Goal: Communication & Community: Connect with others

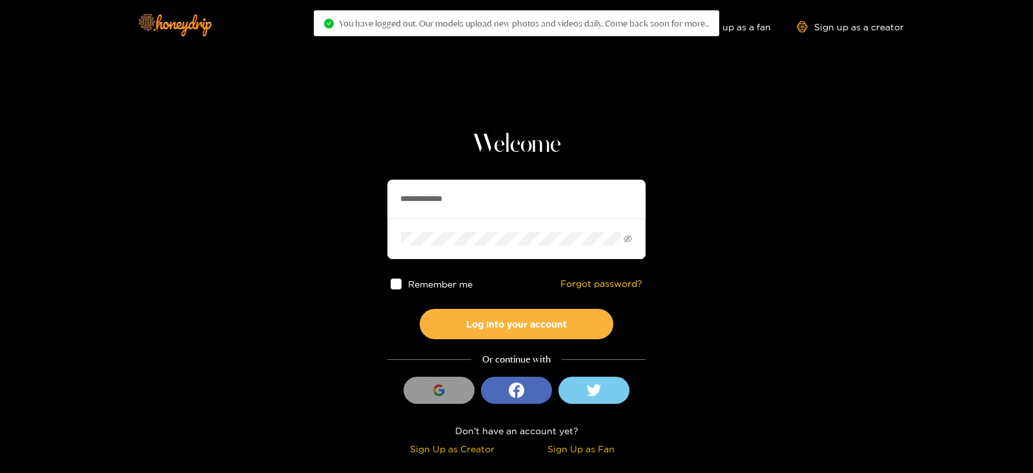
drag, startPoint x: 0, startPoint y: 0, endPoint x: 373, endPoint y: 207, distance: 426.6
click at [373, 207] on section "**********" at bounding box center [516, 229] width 1033 height 459
type input "*"
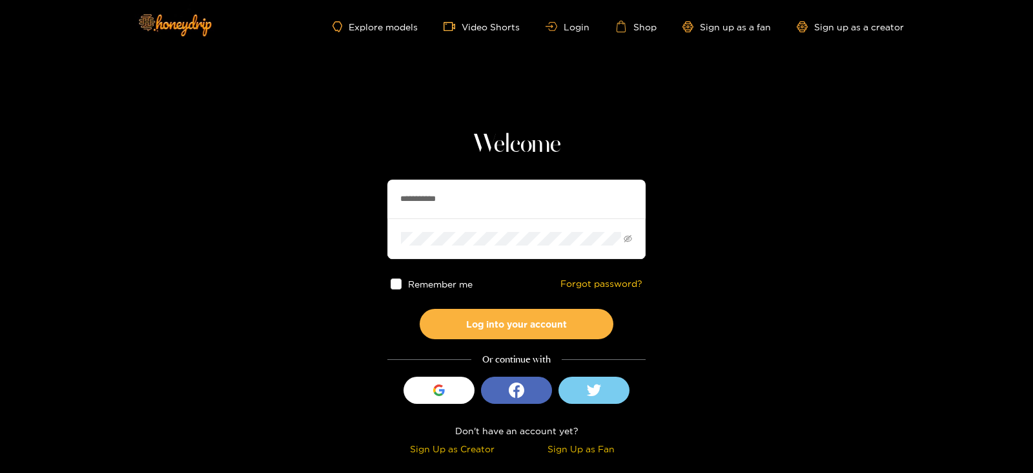
click at [420, 309] on button "Log into your account" at bounding box center [517, 324] width 194 height 30
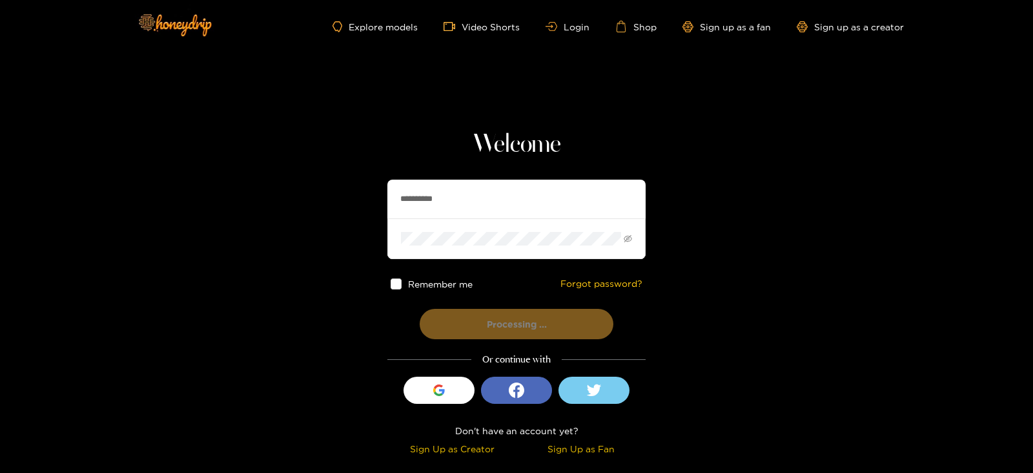
type input "**********"
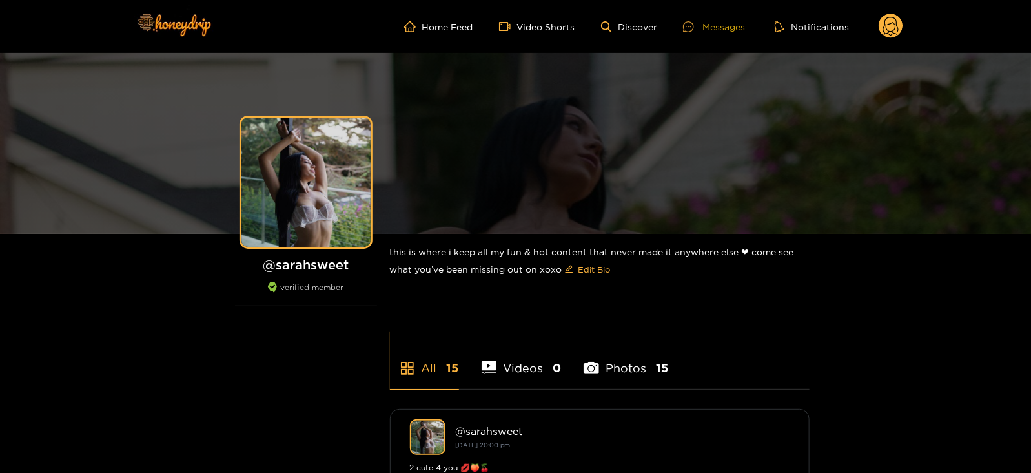
click at [710, 26] on div "Messages" at bounding box center [714, 26] width 62 height 15
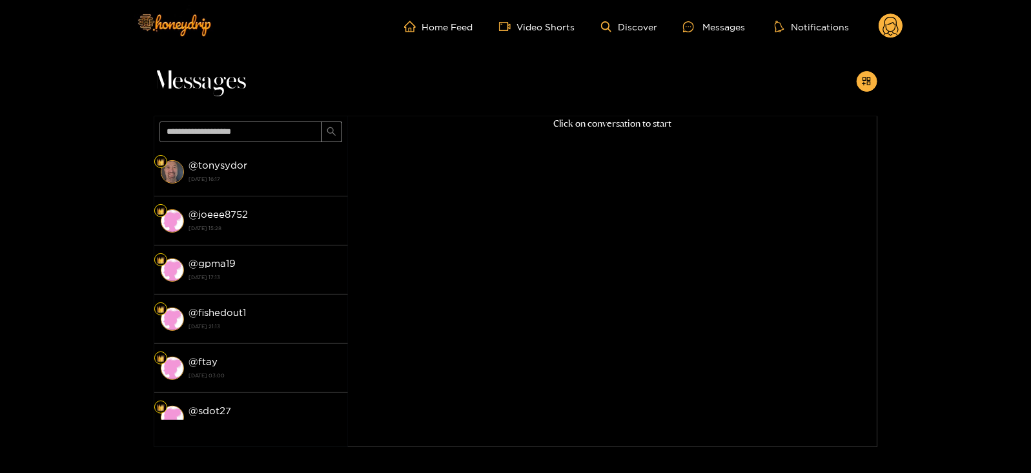
click at [292, 144] on span at bounding box center [251, 131] width 194 height 31
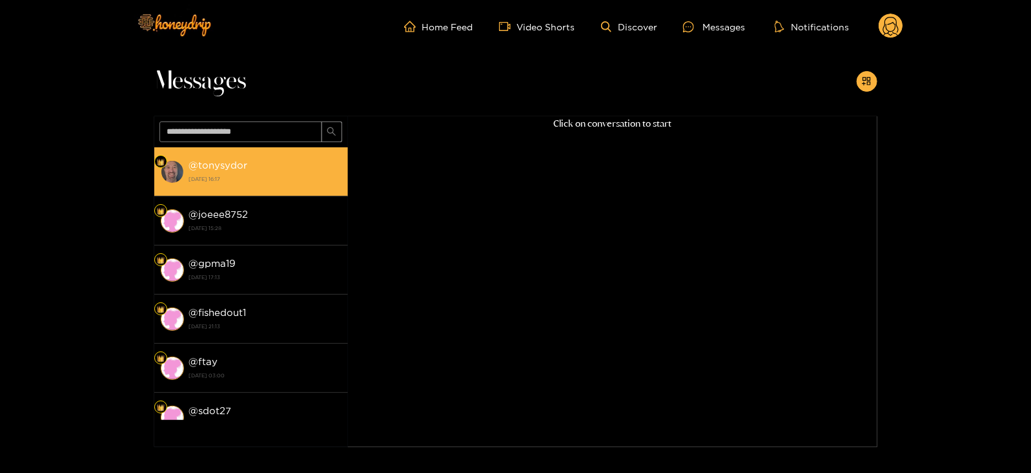
click at [283, 166] on div "@ tonysydor [DATE] 16:17" at bounding box center [265, 171] width 152 height 29
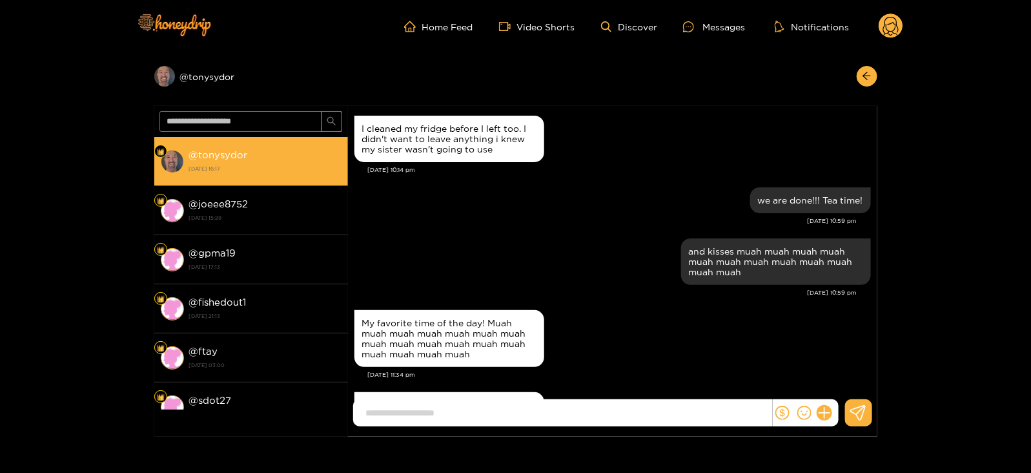
scroll to position [1548, 0]
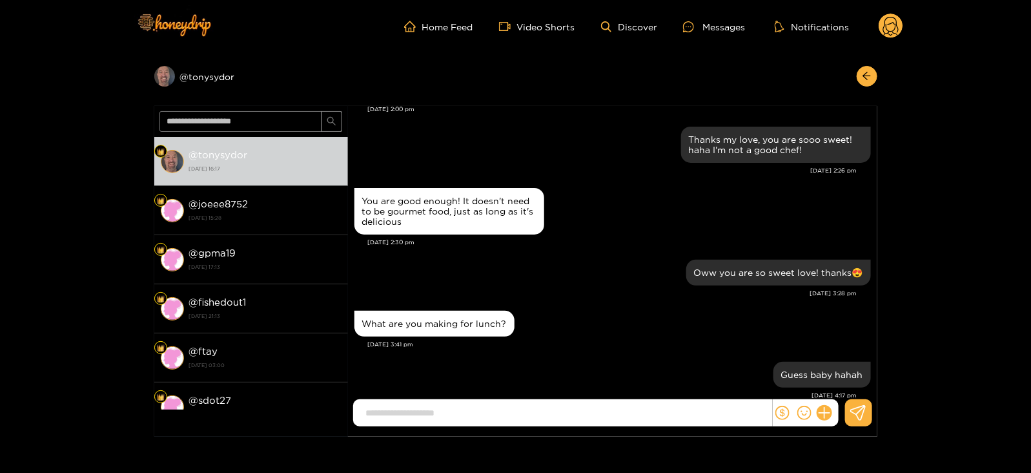
click at [888, 26] on circle at bounding box center [891, 26] width 25 height 25
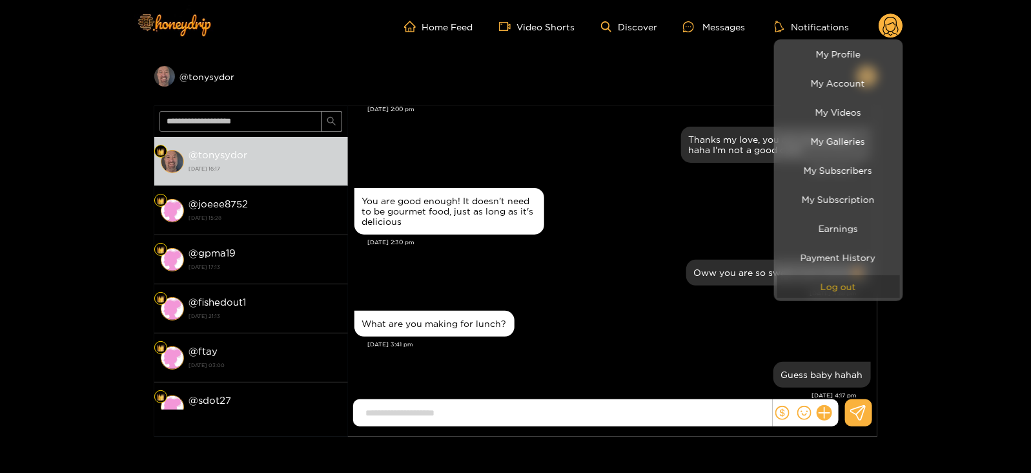
click at [819, 286] on button "Log out" at bounding box center [838, 286] width 123 height 23
